Goal: Task Accomplishment & Management: Manage account settings

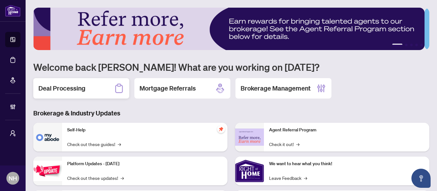
click at [75, 84] on h2 "Deal Processing" at bounding box center [61, 88] width 47 height 9
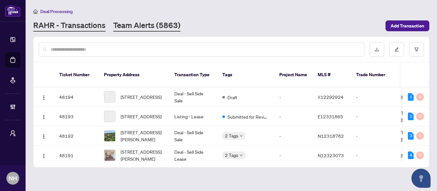
click at [177, 25] on link "Team Alerts (5863)" at bounding box center [146, 26] width 67 height 12
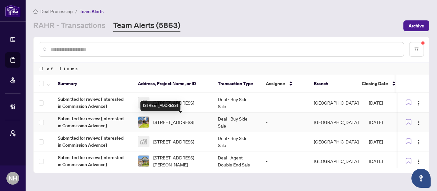
click at [194, 120] on span "9 Castle Rdge, Brighton, Ontario K0K 1H0, Canada" at bounding box center [173, 122] width 41 height 7
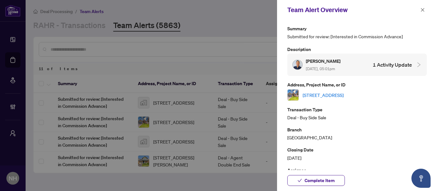
click at [315, 96] on link "9 Castle Rdge, Brighton, Ontario K0K 1H0, Canada" at bounding box center [322, 95] width 41 height 7
click at [423, 11] on icon "close" at bounding box center [423, 10] width 4 height 4
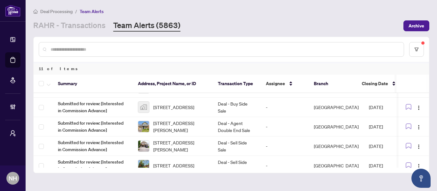
scroll to position [142, 0]
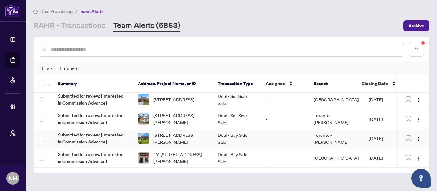
click at [231, 135] on td "Deal - Buy Side Sale" at bounding box center [237, 138] width 48 height 19
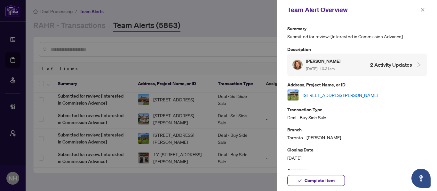
click at [314, 94] on link "18 Kinnie Crt, Toronto, Ontario M3N 2R9, Canada" at bounding box center [339, 95] width 75 height 7
click at [420, 7] on span "button" at bounding box center [422, 10] width 4 height 10
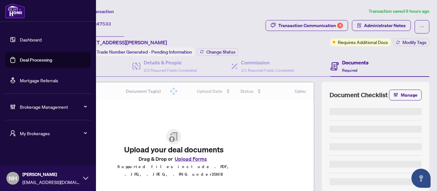
click at [70, 130] on span "My Brokerages" at bounding box center [53, 133] width 66 height 7
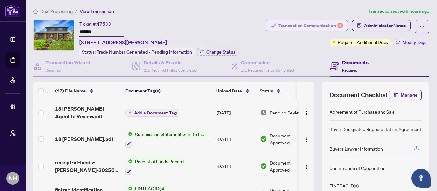
click at [285, 26] on div "Transaction Communication 4" at bounding box center [310, 25] width 65 height 10
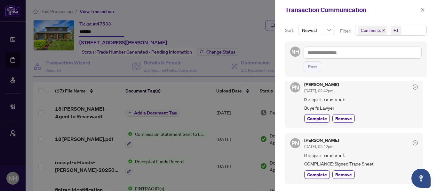
scroll to position [96, 0]
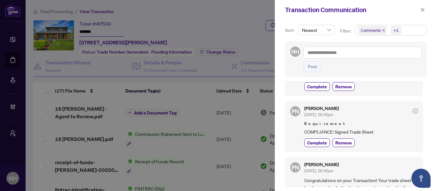
click at [382, 31] on icon "close" at bounding box center [383, 30] width 3 height 3
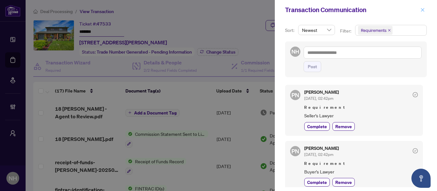
click at [422, 12] on icon "close" at bounding box center [422, 10] width 4 height 4
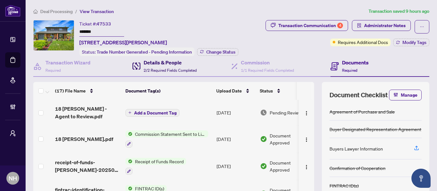
click at [175, 71] on span "2/2 Required Fields Completed" at bounding box center [170, 70] width 53 height 5
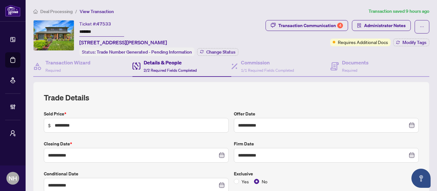
click at [47, 10] on span "Deal Processing" at bounding box center [56, 12] width 32 height 6
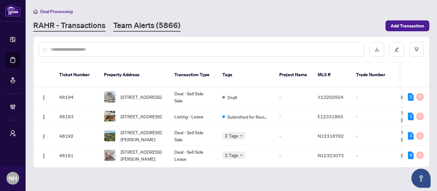
click at [167, 24] on link "Team Alerts (5866)" at bounding box center [146, 26] width 67 height 12
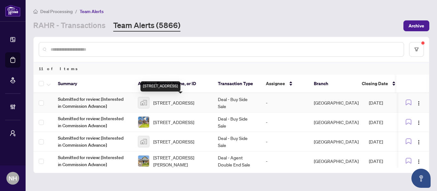
click at [182, 104] on span "350 Red Maple Rd #305, Richmond Hill, Ontario L4C 0T5, Canada" at bounding box center [173, 102] width 41 height 7
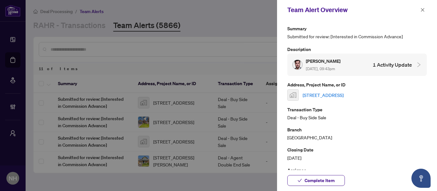
click at [343, 94] on link "350 Red Maple Rd #305, Richmond Hill, Ontario L4C 0T5, Canada" at bounding box center [322, 95] width 41 height 7
click at [420, 9] on icon "close" at bounding box center [422, 10] width 4 height 4
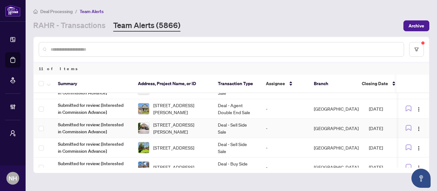
scroll to position [64, 0]
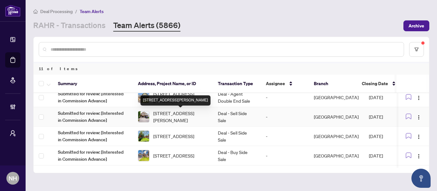
click at [183, 121] on span "166 Hampshire Way, Milton, Ontario L9T 6B7, Canada" at bounding box center [180, 117] width 54 height 14
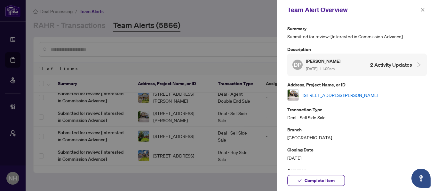
click at [336, 97] on link "166 Hampshire Way, Milton, Ontario L9T 6B7, Canada" at bounding box center [339, 95] width 75 height 7
click at [419, 9] on button "button" at bounding box center [422, 10] width 8 height 8
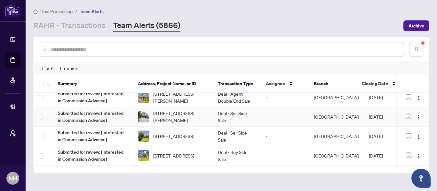
scroll to position [0, 0]
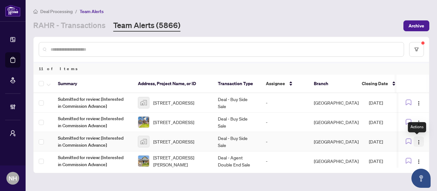
click at [416, 145] on img "button" at bounding box center [418, 142] width 5 height 5
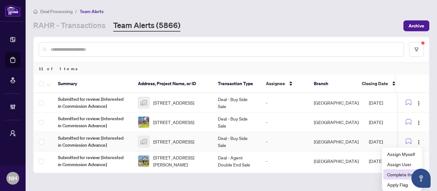
click at [395, 176] on span "Complete Item" at bounding box center [402, 174] width 30 height 7
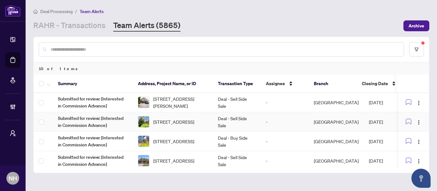
scroll to position [96, 0]
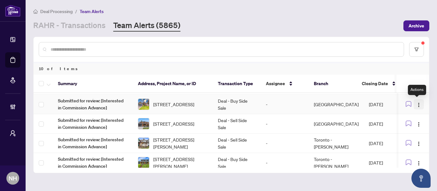
click at [417, 105] on img "button" at bounding box center [418, 105] width 5 height 5
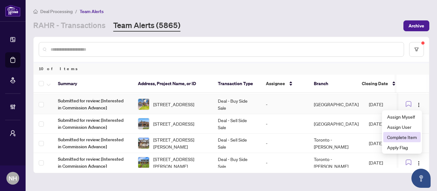
click at [395, 138] on span "Complete Item" at bounding box center [402, 137] width 30 height 7
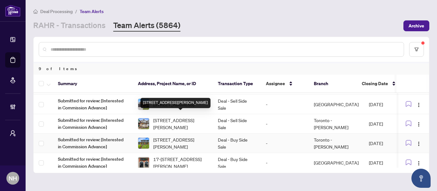
scroll to position [103, 0]
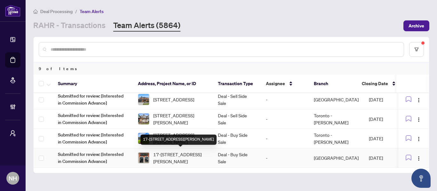
click at [185, 153] on span "17-[STREET_ADDRESS][PERSON_NAME]" at bounding box center [180, 158] width 54 height 14
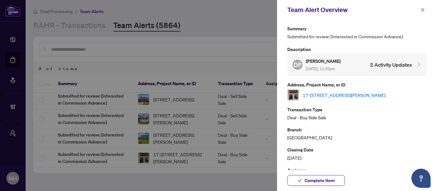
click at [351, 96] on link "17-[STREET_ADDRESS][PERSON_NAME]" at bounding box center [343, 95] width 83 height 7
click at [423, 12] on icon "close" at bounding box center [422, 10] width 4 height 4
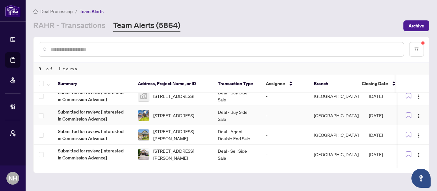
scroll to position [0, 0]
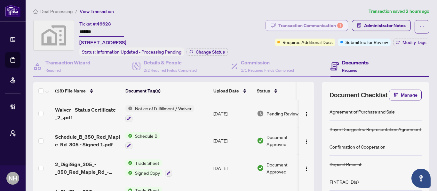
click at [285, 21] on div "Transaction Communication 1" at bounding box center [310, 25] width 65 height 10
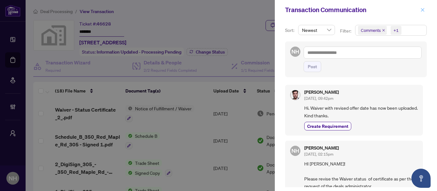
click at [422, 10] on icon "close" at bounding box center [422, 10] width 4 height 4
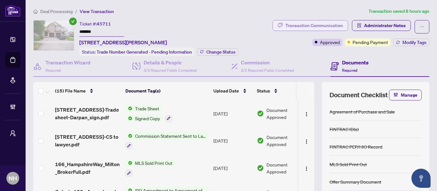
click at [326, 22] on div "Transaction Communication" at bounding box center [314, 25] width 58 height 10
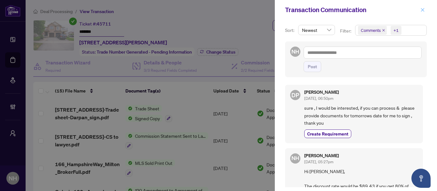
click at [421, 10] on icon "close" at bounding box center [422, 10] width 4 height 4
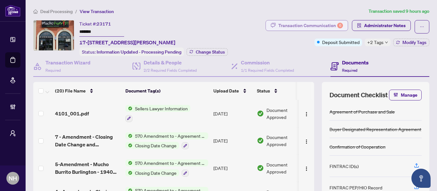
click at [311, 26] on div "Transaction Communication 6" at bounding box center [310, 25] width 65 height 10
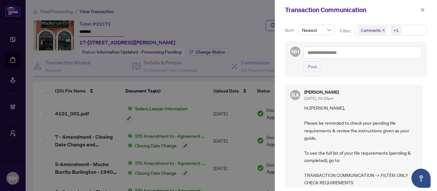
click at [382, 30] on icon "close" at bounding box center [383, 30] width 3 height 3
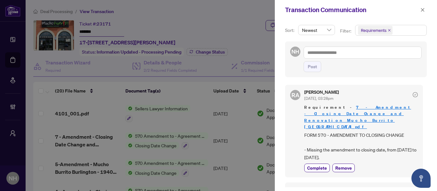
click at [426, 12] on div "Transaction Communication" at bounding box center [356, 10] width 162 height 20
click at [425, 11] on button "button" at bounding box center [422, 10] width 8 height 8
